Goal: Task Accomplishment & Management: Manage account settings

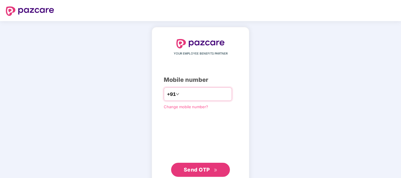
click at [188, 93] on input "number" at bounding box center [204, 94] width 48 height 9
type input "**********"
click at [210, 170] on span "Send OTP" at bounding box center [201, 170] width 34 height 8
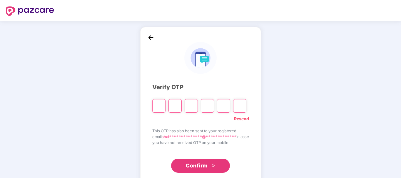
type input "*"
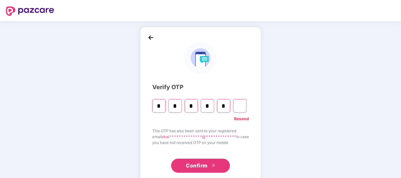
type input "*"
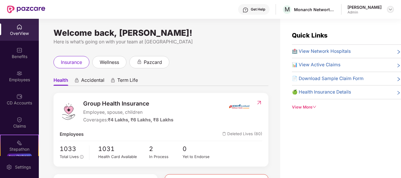
click at [393, 11] on div at bounding box center [390, 9] width 7 height 7
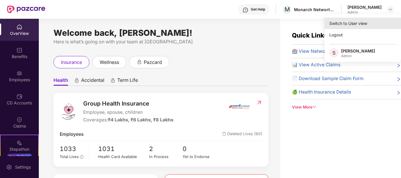
click at [344, 22] on div "Switch to User view" at bounding box center [362, 23] width 76 height 11
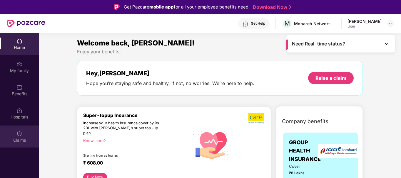
click at [24, 140] on div "Claims" at bounding box center [19, 141] width 39 height 6
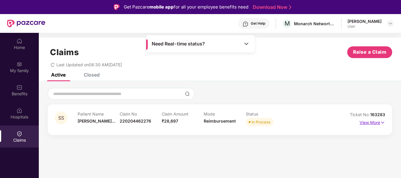
click at [381, 122] on img at bounding box center [382, 123] width 5 height 6
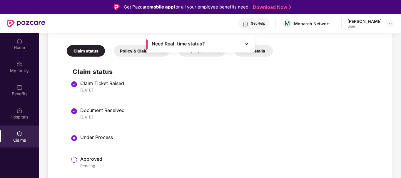
scroll to position [125, 0]
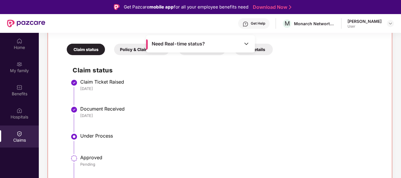
click at [401, 143] on div "Home My family Benefits Hospitals Claims Need Real-time status? Claims Raise a …" at bounding box center [200, 122] width 401 height 178
click at [245, 44] on img at bounding box center [246, 44] width 6 height 6
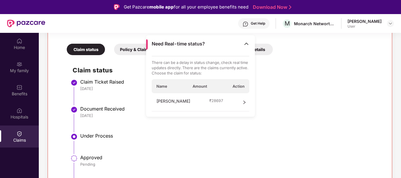
click at [245, 44] on img at bounding box center [246, 44] width 6 height 6
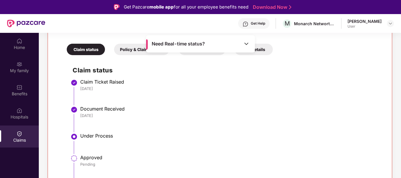
click at [308, 55] on div "Claim status Policy & Claim Details Employee Details TPA Details Claim status C…" at bounding box center [220, 116] width 330 height 163
click at [391, 23] on img at bounding box center [390, 23] width 5 height 5
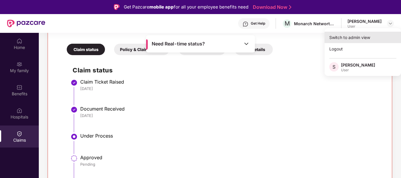
click at [345, 39] on div "Switch to admin view" at bounding box center [362, 37] width 76 height 11
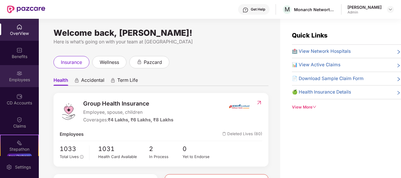
click at [18, 85] on div "Employees" at bounding box center [19, 76] width 39 height 22
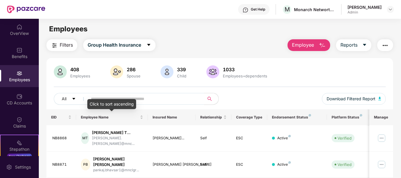
click at [107, 99] on div "Click to sort ascending" at bounding box center [111, 104] width 49 height 10
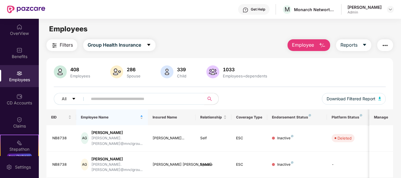
click at [118, 97] on input "text" at bounding box center [144, 99] width 106 height 9
paste input "******"
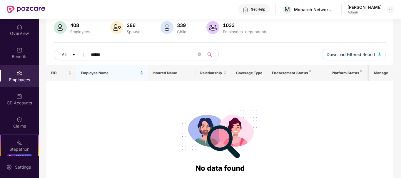
scroll to position [42, 0]
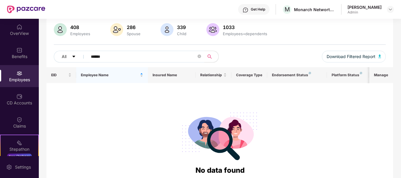
type input "******"
click at [199, 58] on icon "close-circle" at bounding box center [200, 57] width 4 height 4
paste input "******"
type input "******"
click at [391, 6] on div at bounding box center [390, 9] width 7 height 7
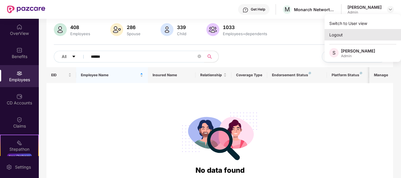
click at [336, 34] on div "Logout" at bounding box center [362, 34] width 76 height 11
